Goal: Information Seeking & Learning: Learn about a topic

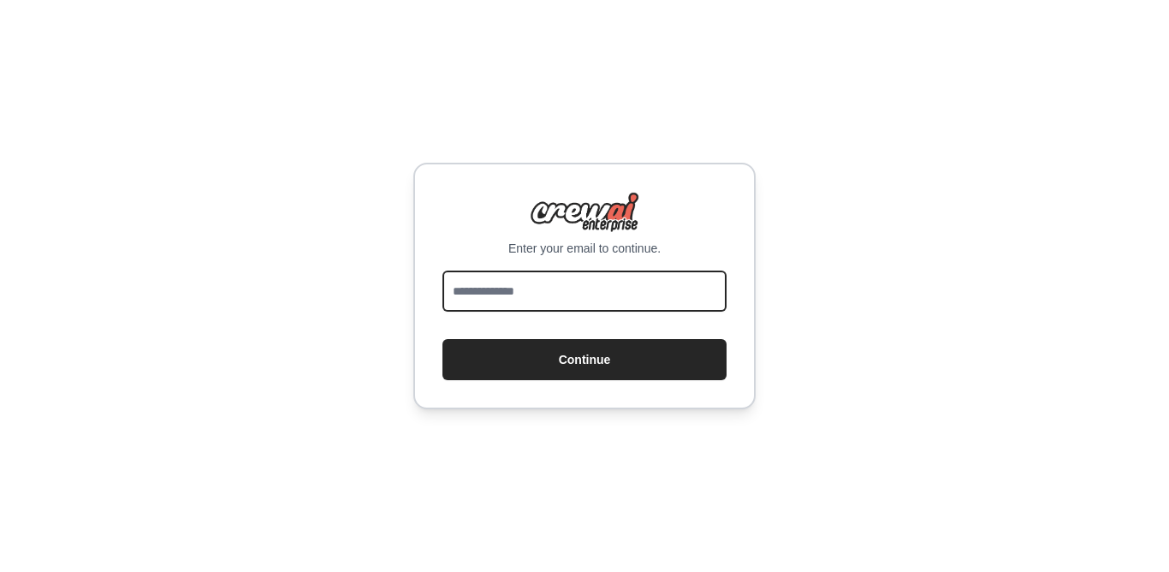
click at [499, 287] on input "email" at bounding box center [584, 290] width 284 height 41
click at [537, 290] on input "email" at bounding box center [584, 290] width 284 height 41
type input "**********"
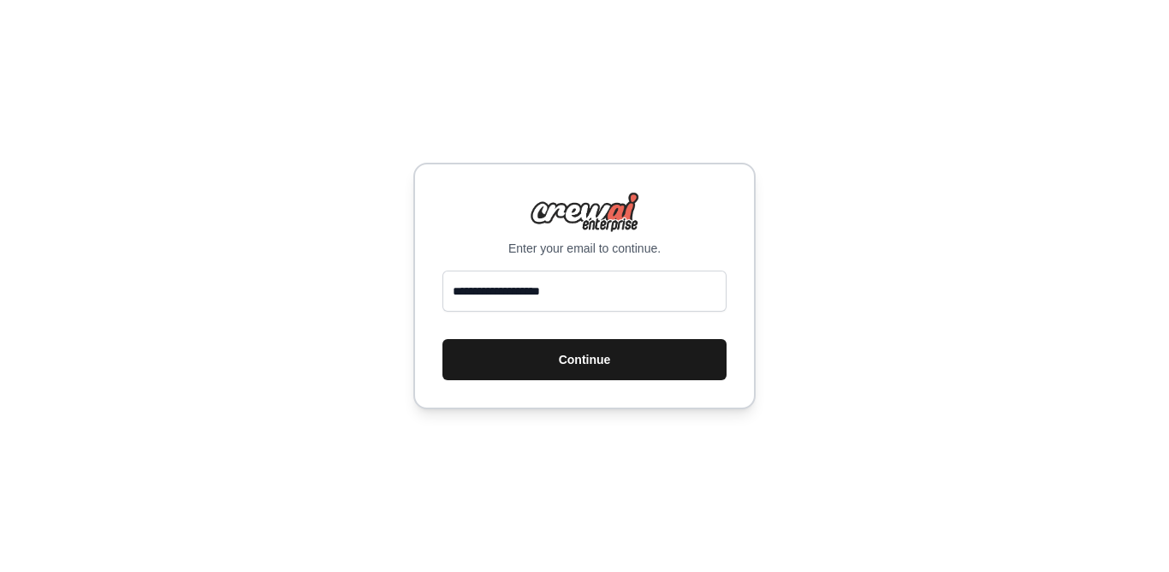
click at [558, 364] on button "Continue" at bounding box center [584, 359] width 284 height 41
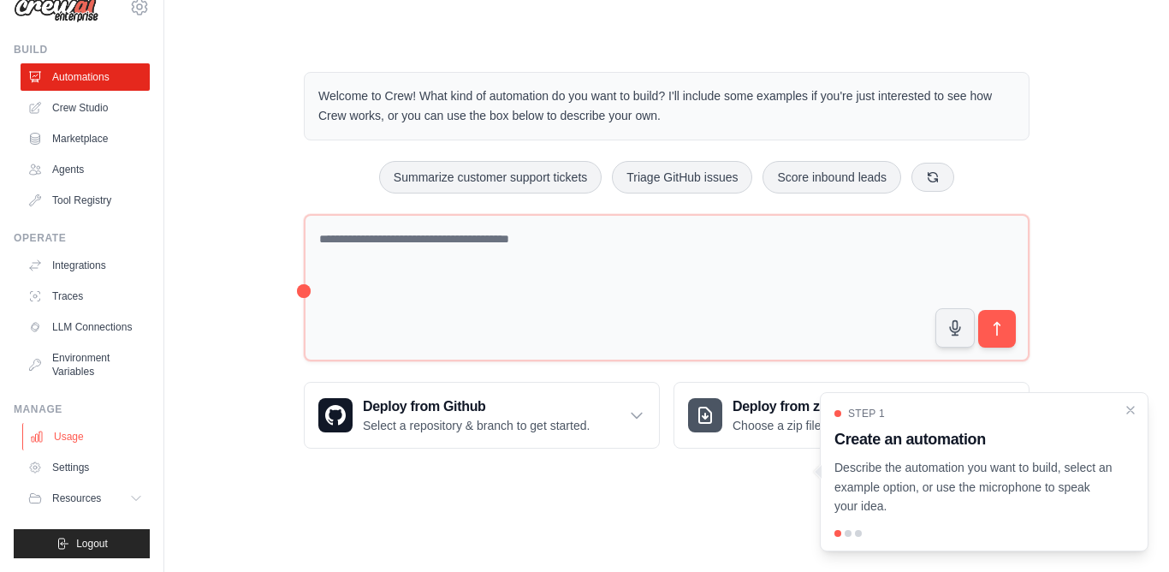
scroll to position [43, 0]
click at [78, 495] on span "Resources" at bounding box center [78, 498] width 49 height 14
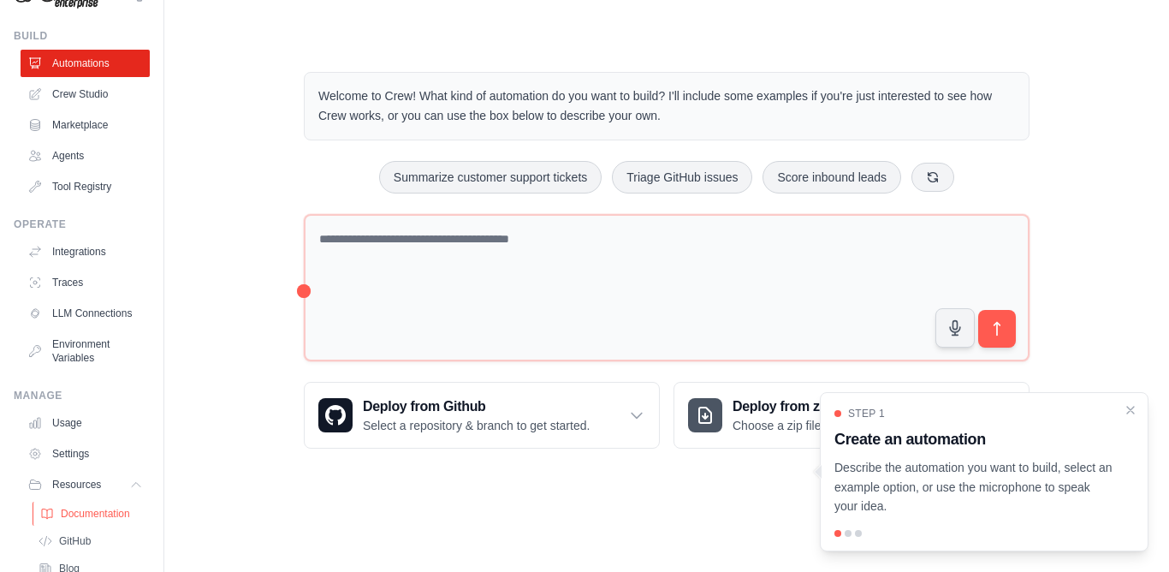
click at [78, 520] on span "Documentation" at bounding box center [95, 514] width 69 height 14
click at [78, 99] on link "Crew Studio" at bounding box center [86, 93] width 129 height 27
